Goal: Task Accomplishment & Management: Complete application form

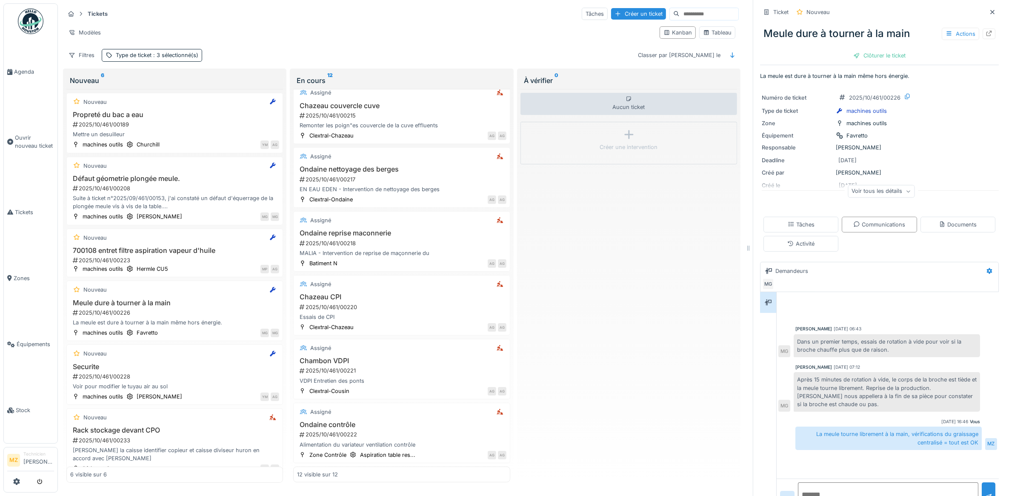
scroll to position [452, 0]
click at [29, 68] on span "Agenda" at bounding box center [34, 72] width 40 height 8
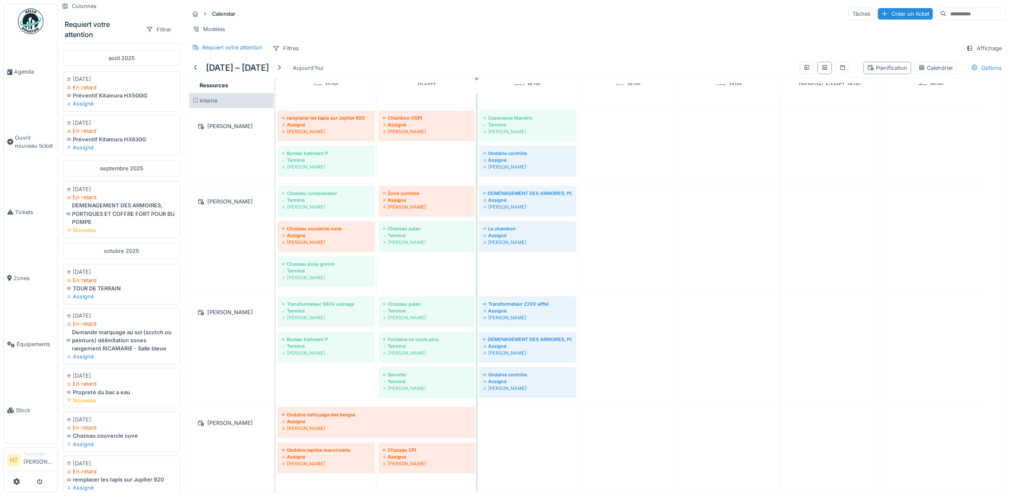
scroll to position [5, 0]
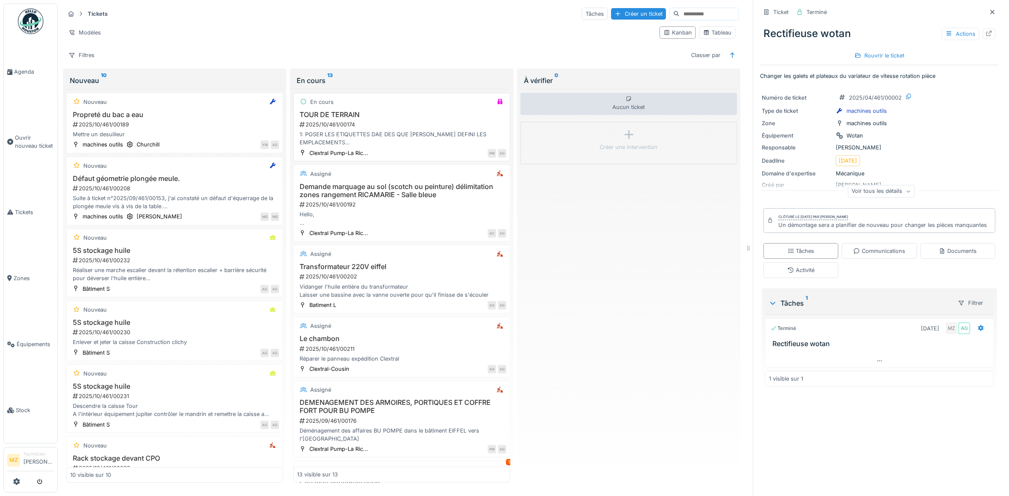
click at [419, 143] on div "1: POSER LES ETIQUETTES DAE DES QUE [PERSON_NAME] DEFINI LES EMPLACEMENTS 2: PO…" at bounding box center [401, 138] width 209 height 16
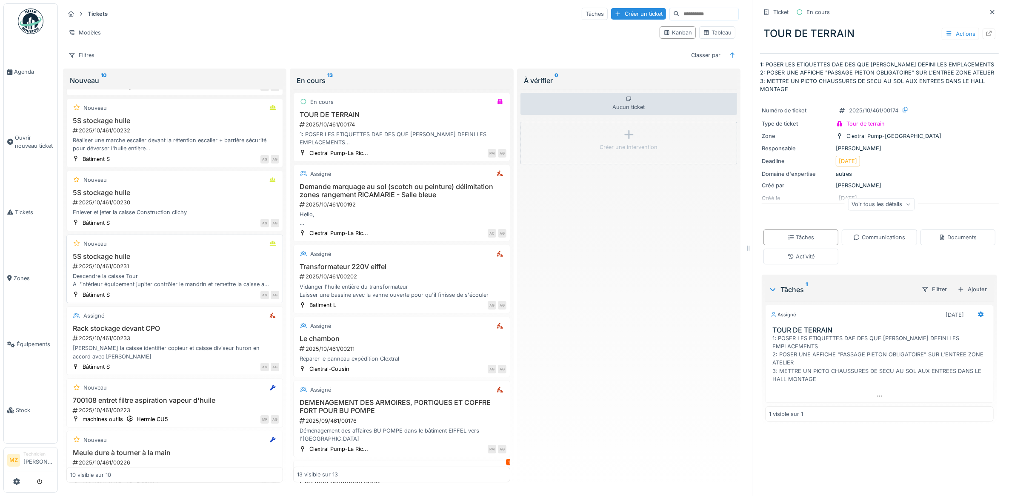
scroll to position [160, 0]
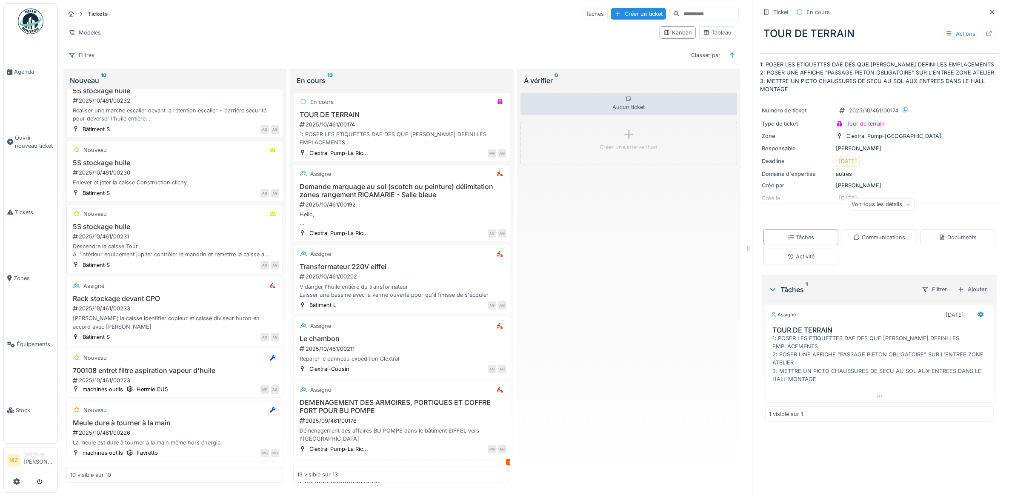
click at [197, 240] on div "2025/10/461/00231" at bounding box center [175, 236] width 207 height 8
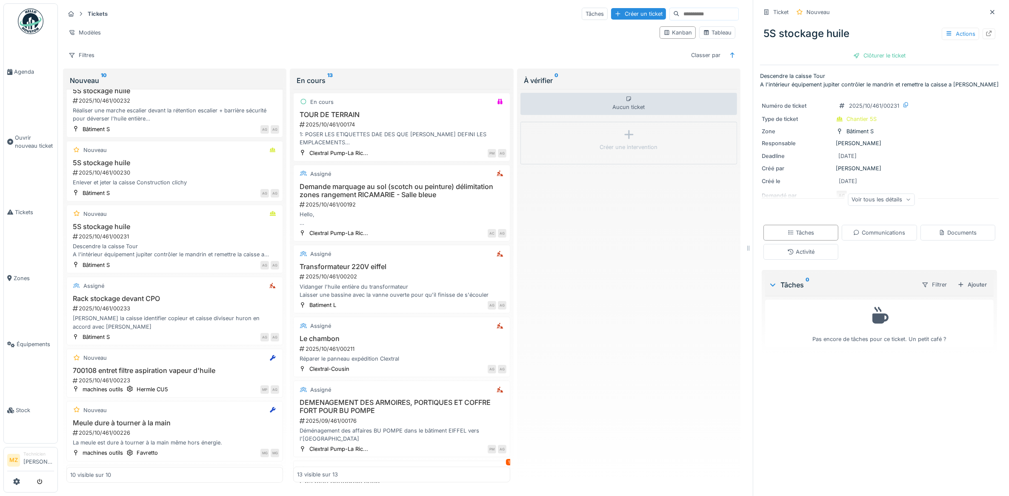
click at [858, 197] on div "Voir tous les détails" at bounding box center [880, 199] width 67 height 12
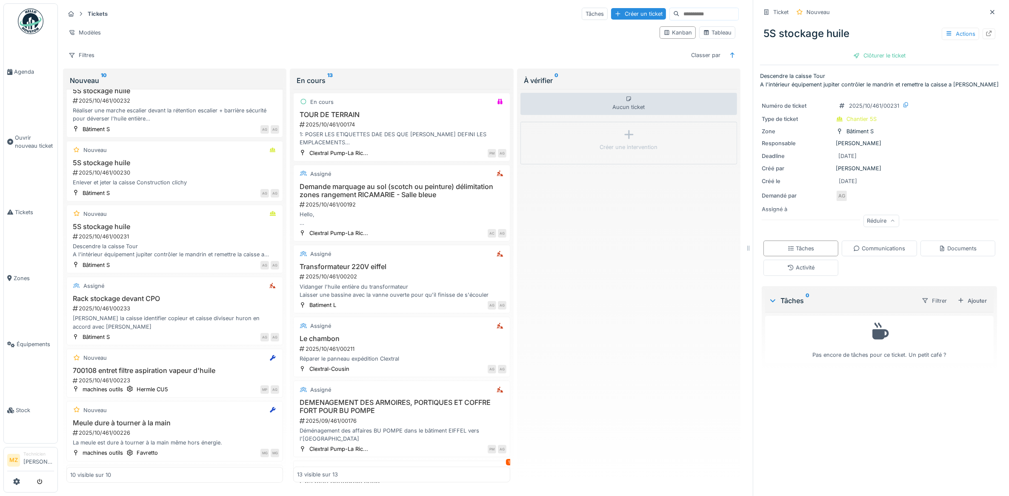
click at [868, 218] on div "Réduire" at bounding box center [881, 220] width 36 height 12
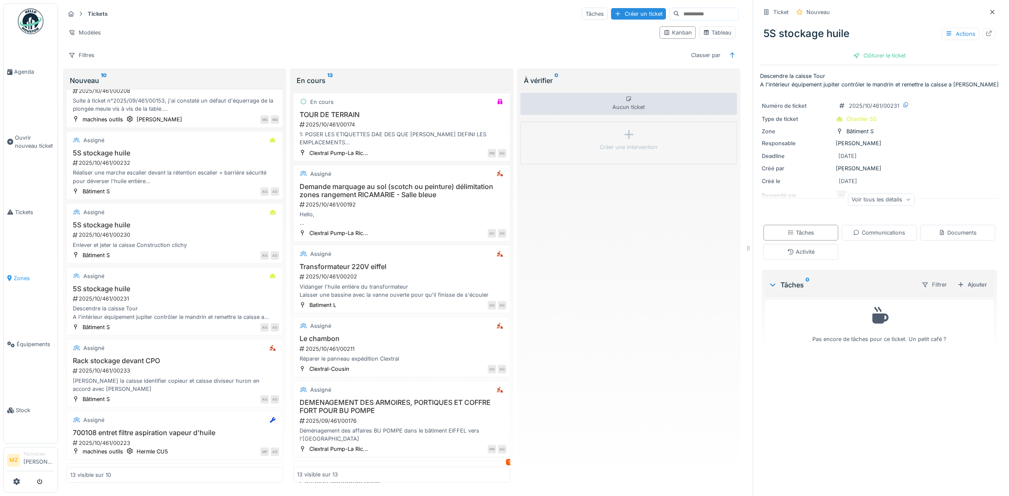
scroll to position [378, 0]
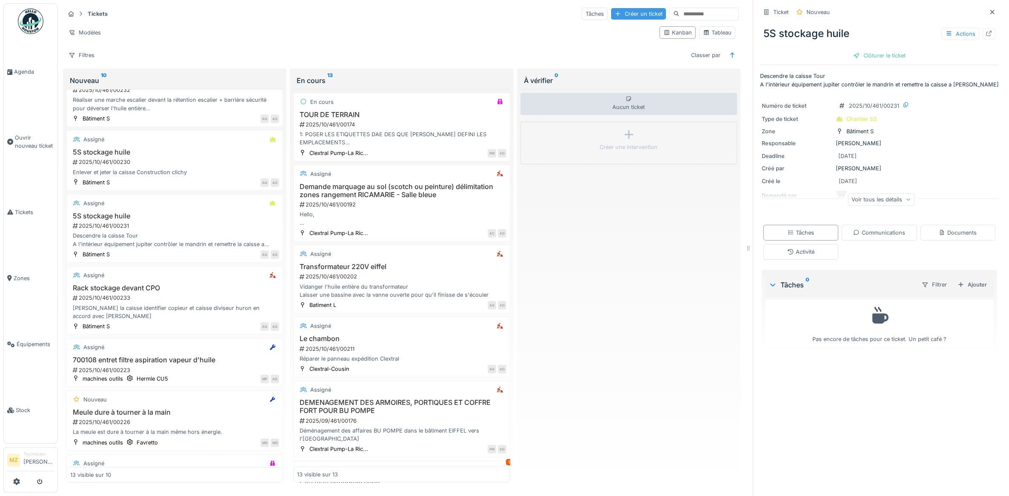
click at [621, 12] on div "Créer un ticket" at bounding box center [638, 13] width 55 height 11
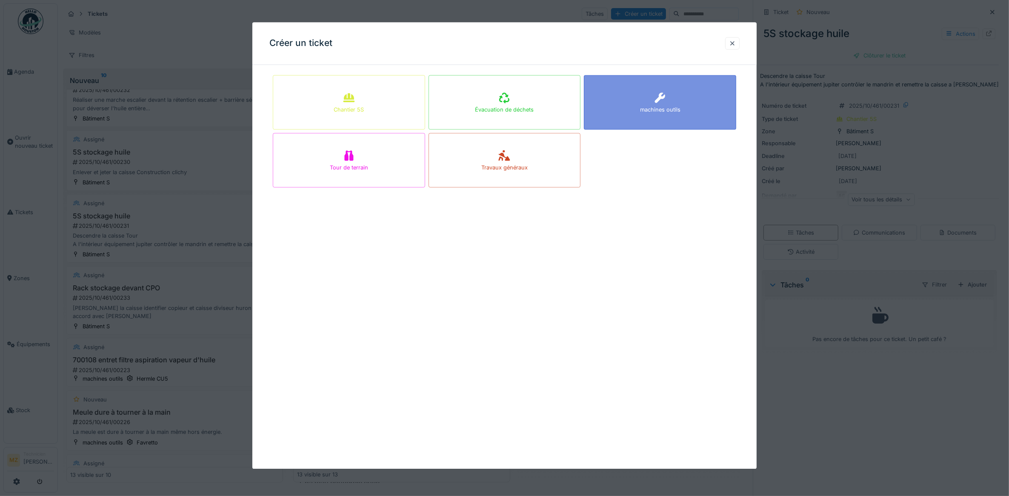
click at [594, 98] on div "machines outils" at bounding box center [660, 102] width 152 height 54
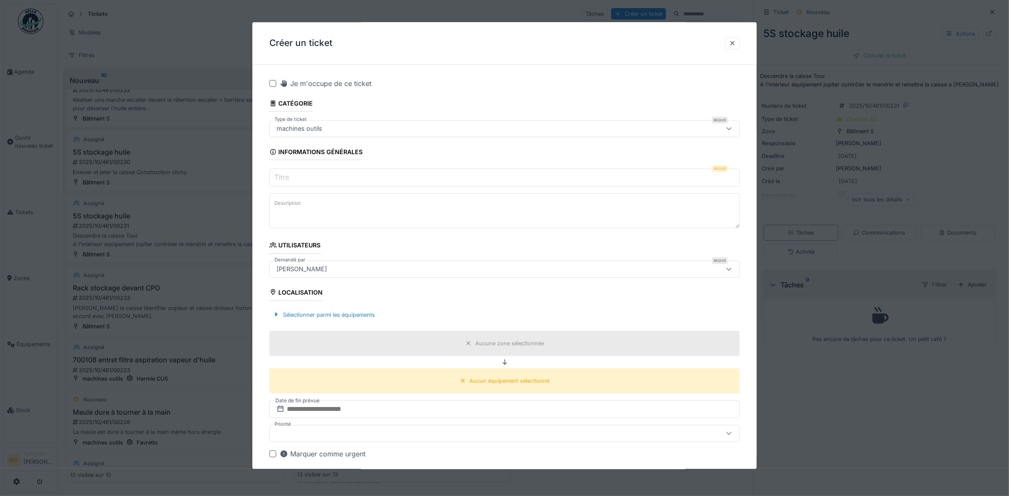
click at [484, 189] on fieldset "**********" at bounding box center [504, 370] width 470 height 598
click at [442, 180] on input "Titre" at bounding box center [504, 178] width 470 height 18
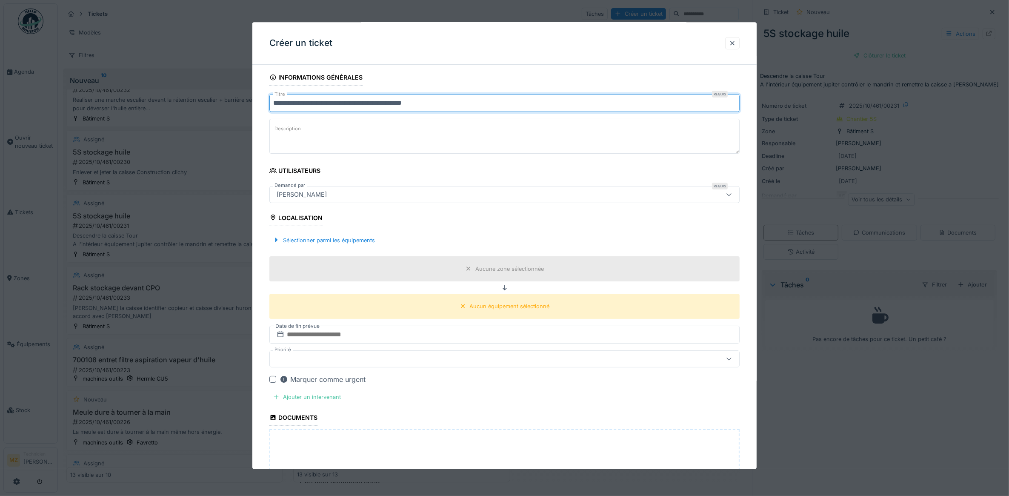
scroll to position [106, 0]
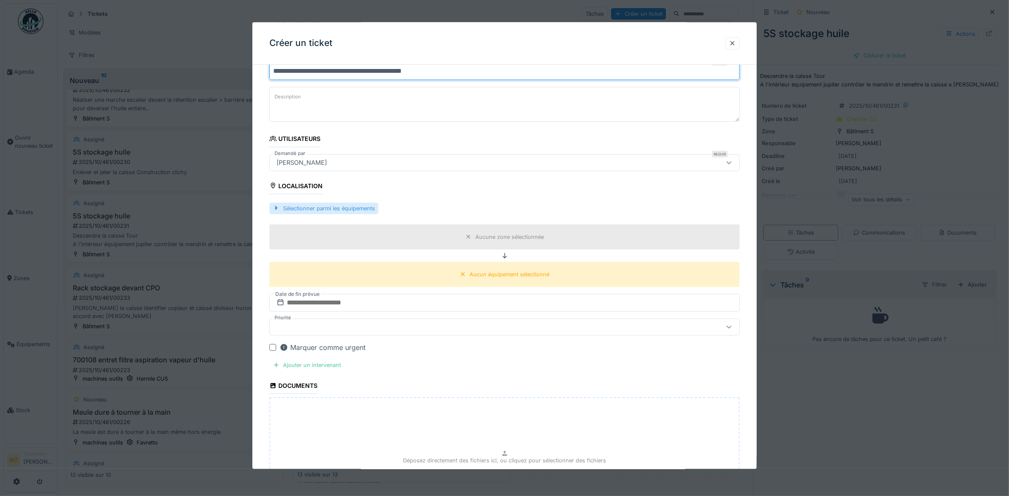
type input "**********"
click at [364, 208] on div "Sélectionner parmi les équipements" at bounding box center [323, 207] width 109 height 11
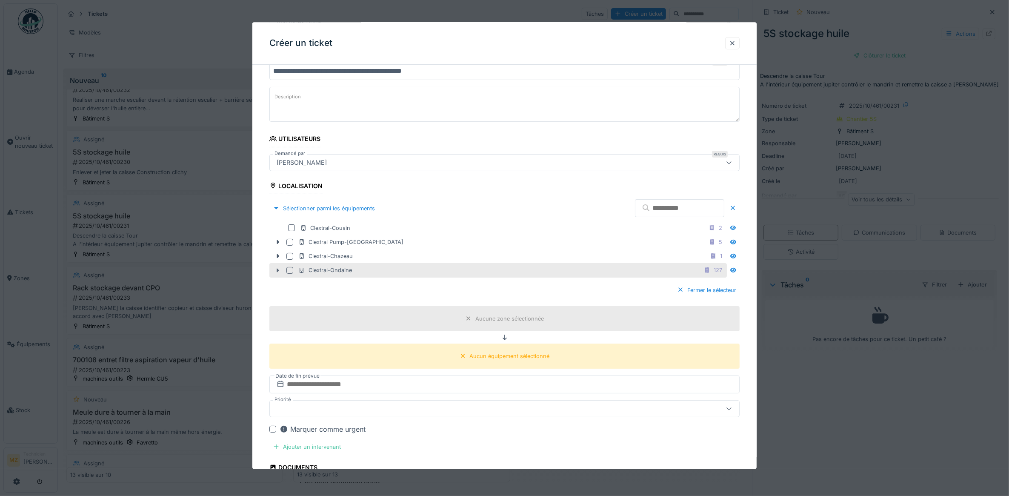
click at [277, 271] on icon at bounding box center [278, 270] width 3 height 4
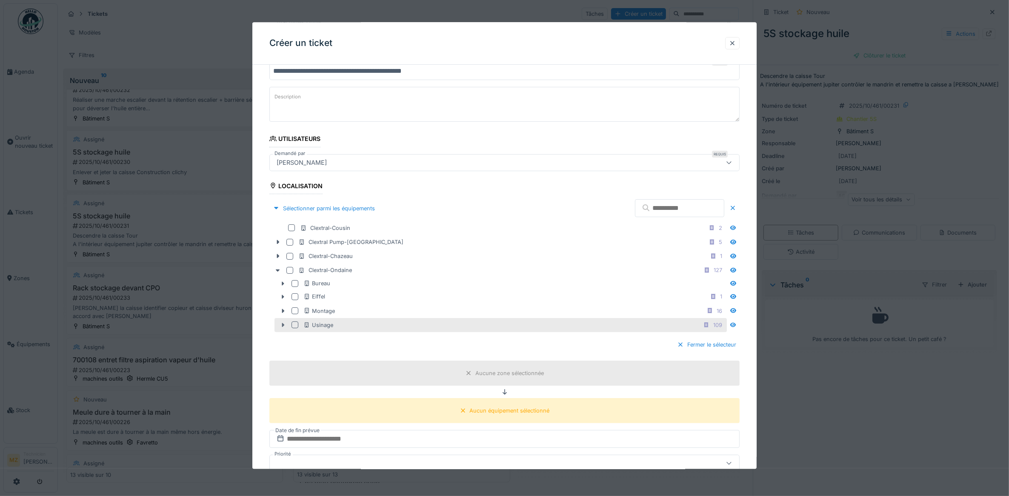
click at [282, 325] on icon at bounding box center [282, 325] width 7 height 6
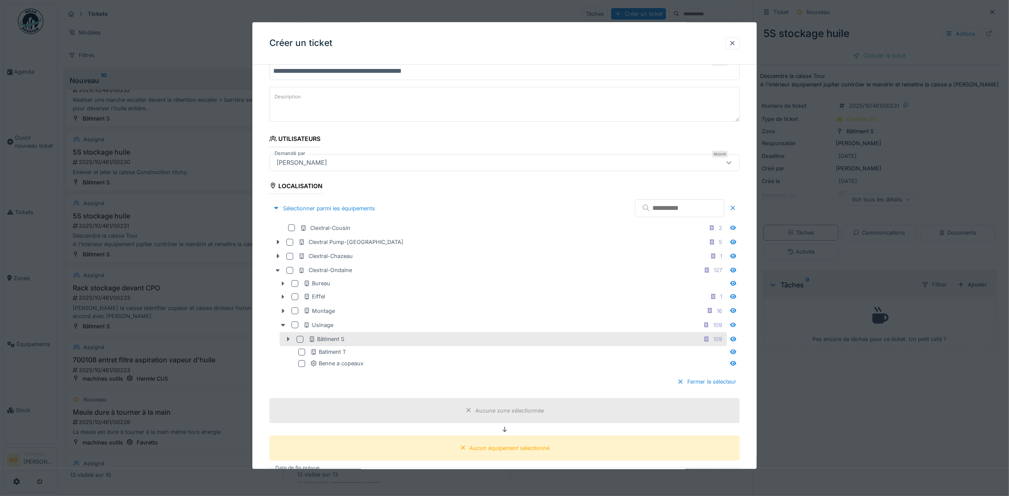
click at [283, 341] on div at bounding box center [288, 339] width 14 height 9
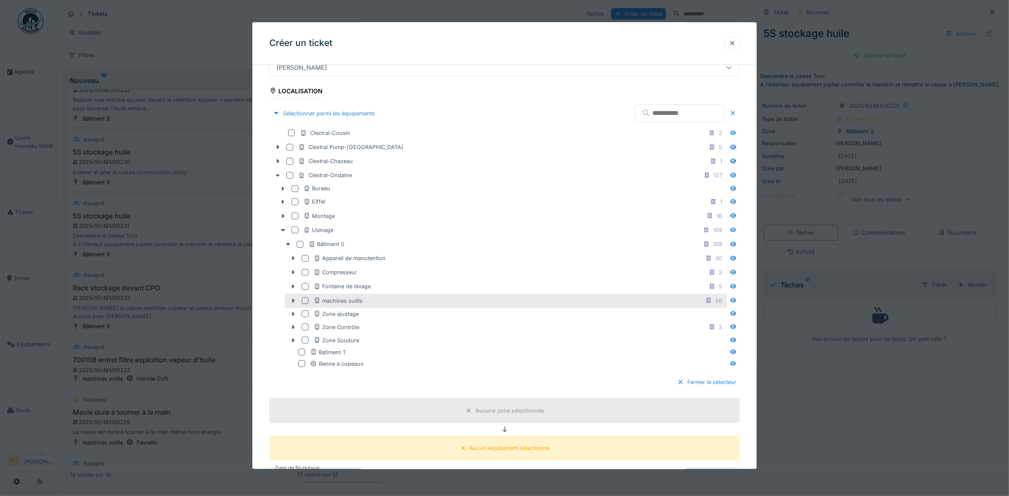
scroll to position [213, 0]
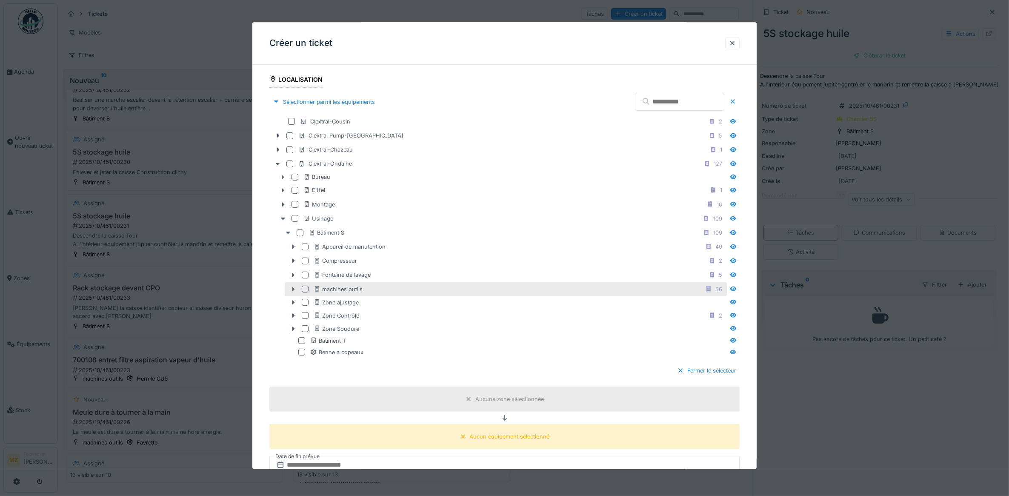
click at [290, 292] on icon at bounding box center [293, 289] width 7 height 6
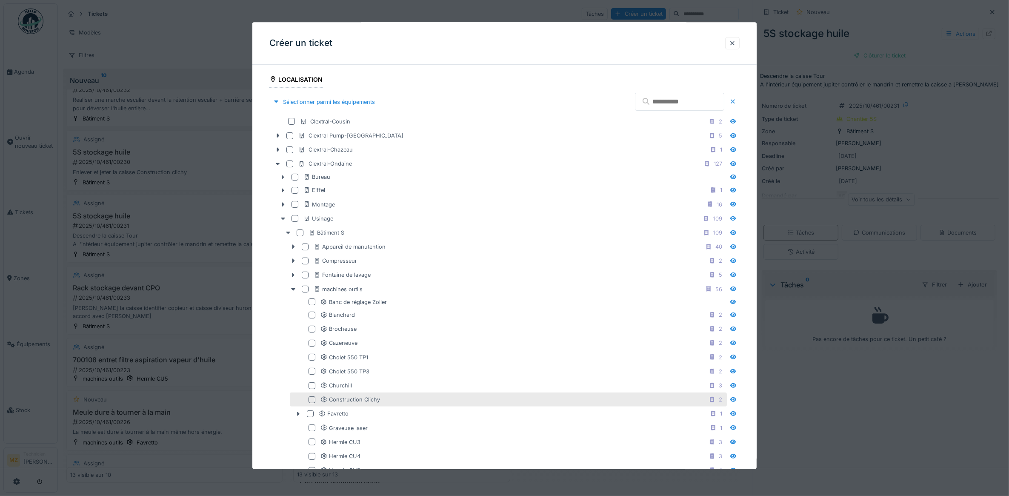
scroll to position [266, 0]
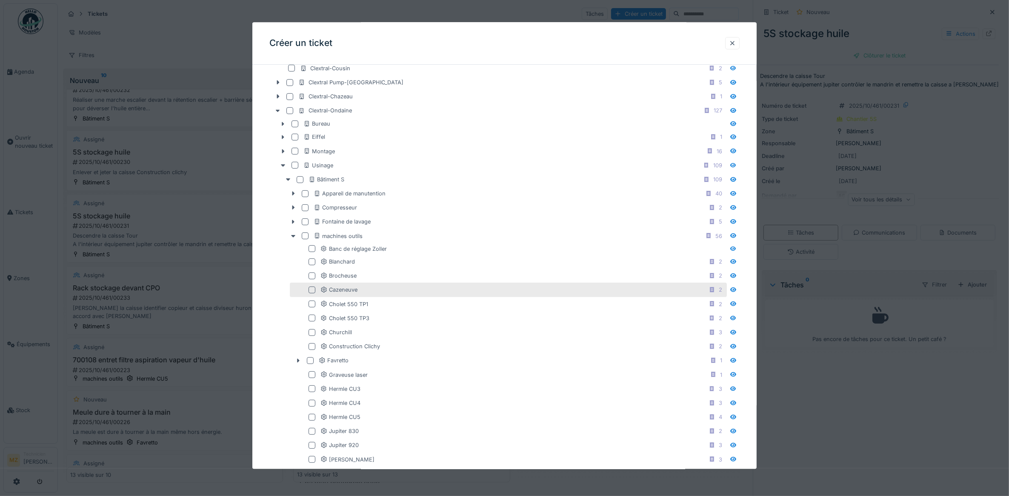
click at [313, 293] on div at bounding box center [311, 289] width 7 height 7
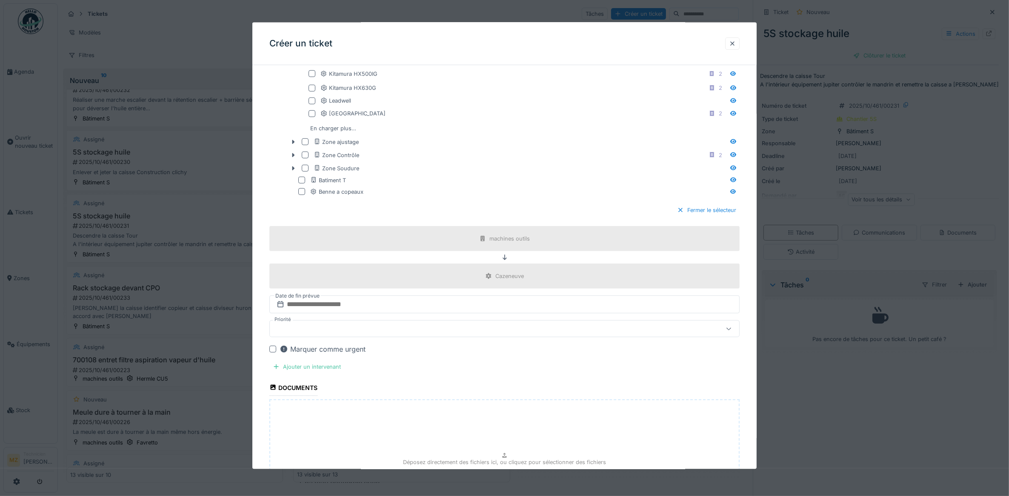
scroll to position [691, 0]
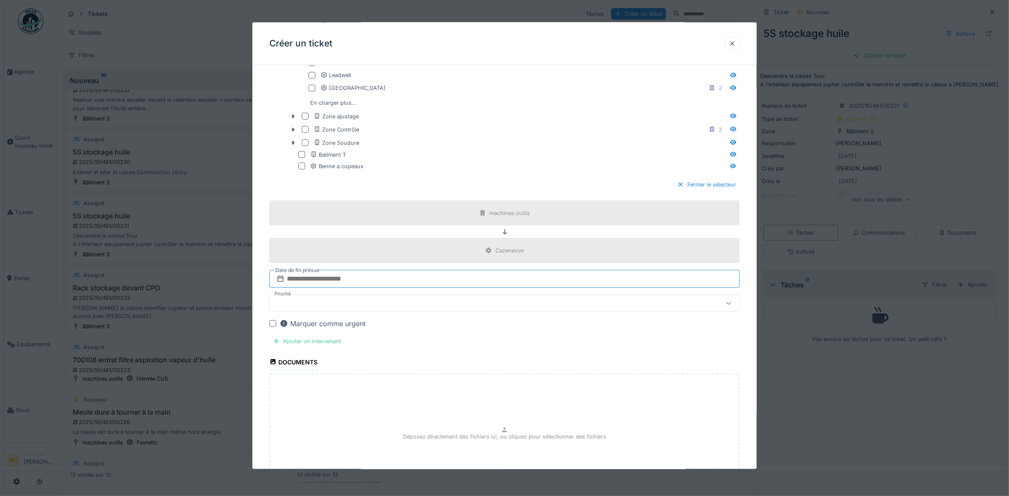
click at [408, 282] on input "text" at bounding box center [504, 279] width 470 height 18
click at [507, 368] on div "16" at bounding box center [505, 361] width 11 height 11
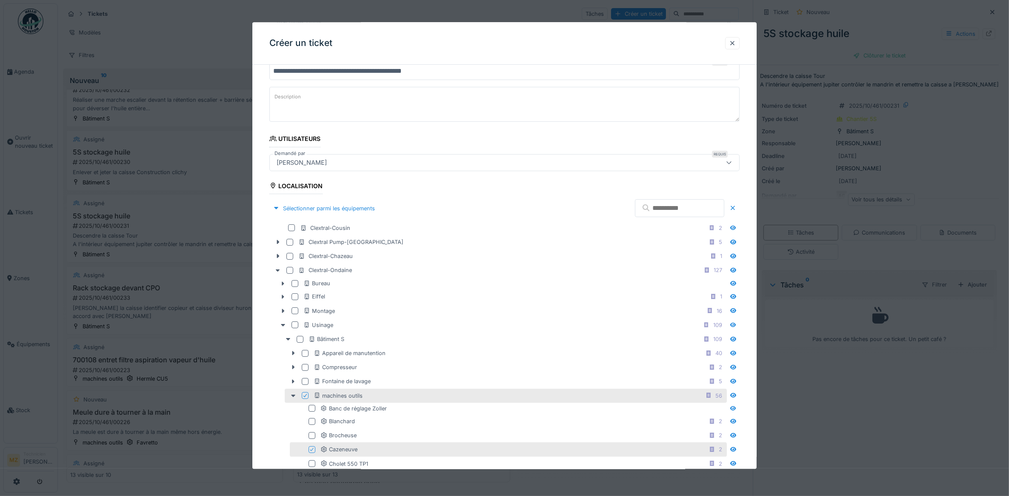
scroll to position [0, 0]
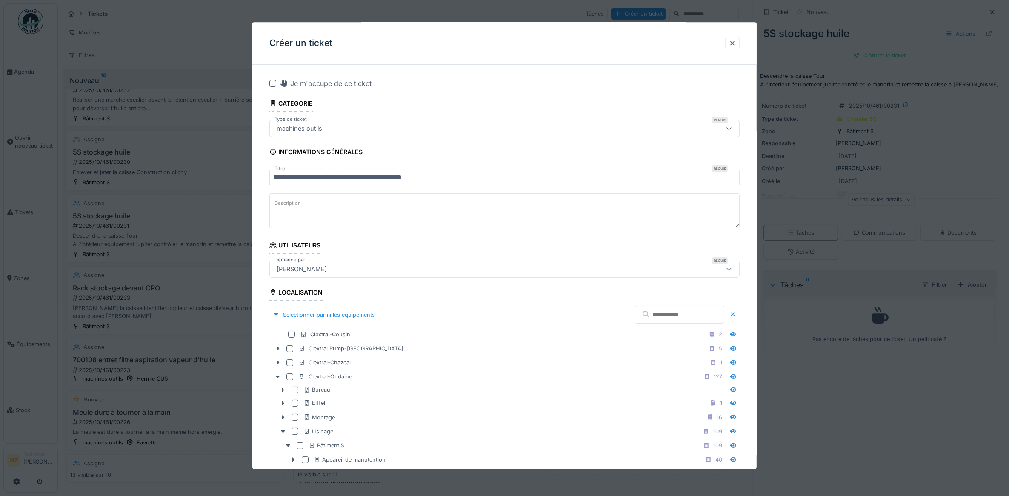
click at [271, 81] on div at bounding box center [272, 83] width 7 height 7
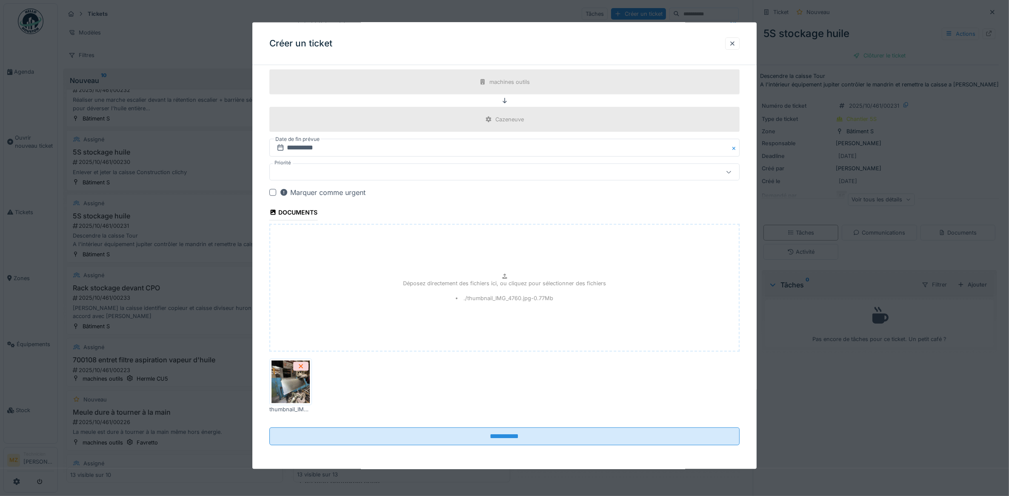
scroll to position [8, 0]
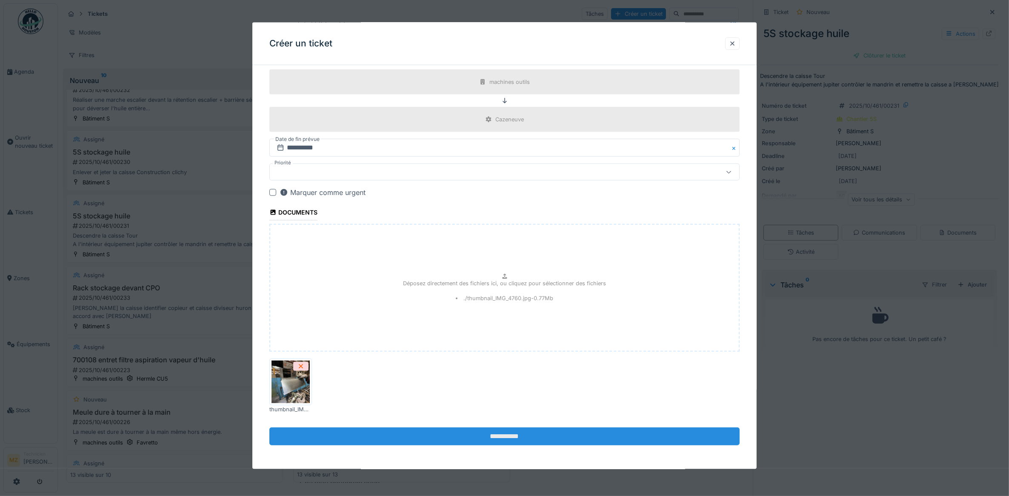
click at [536, 438] on input "**********" at bounding box center [504, 436] width 470 height 18
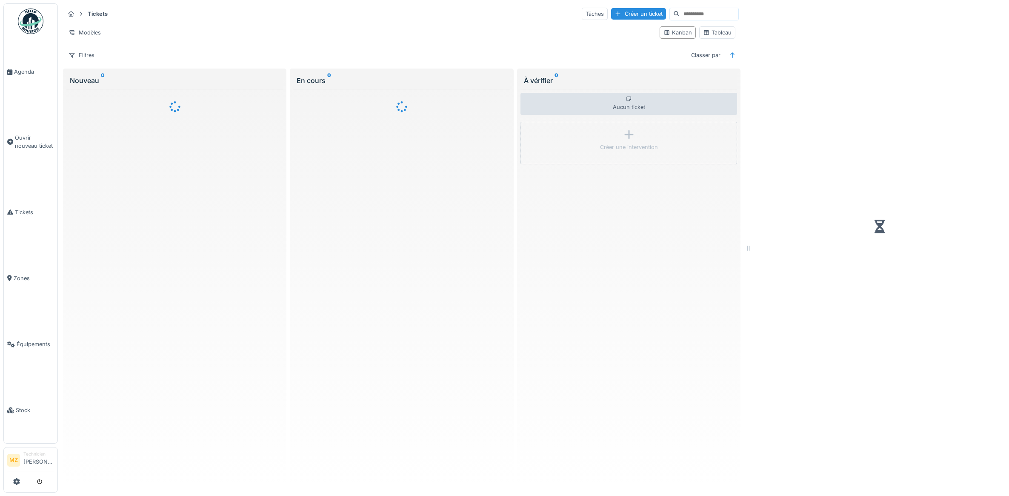
scroll to position [8, 0]
